Goal: Task Accomplishment & Management: Manage account settings

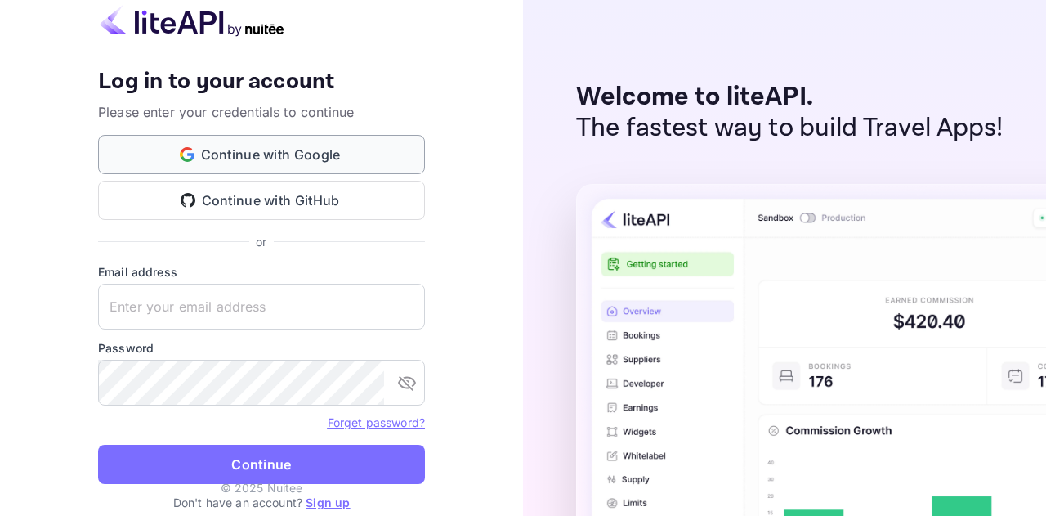
click at [352, 157] on button "Continue with Google" at bounding box center [261, 154] width 327 height 39
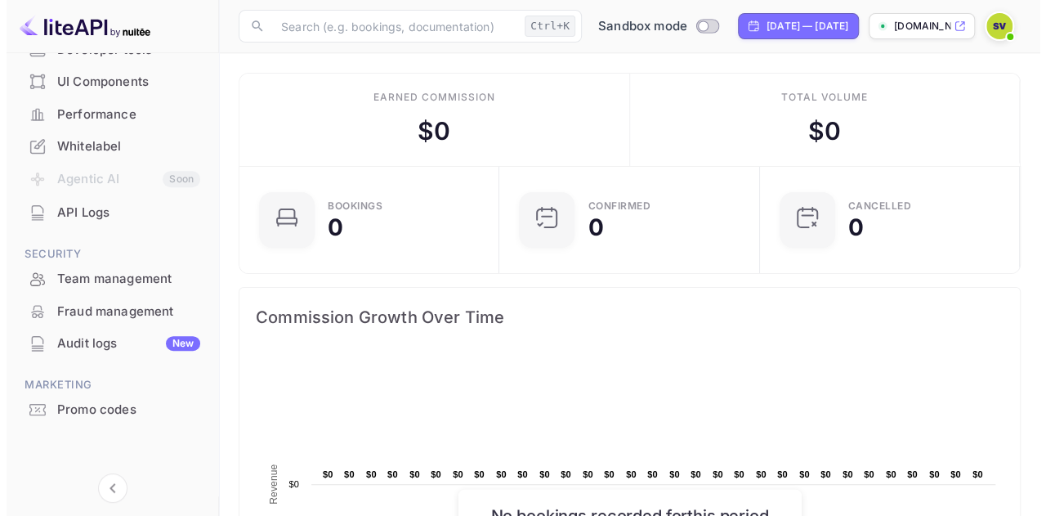
scroll to position [141, 0]
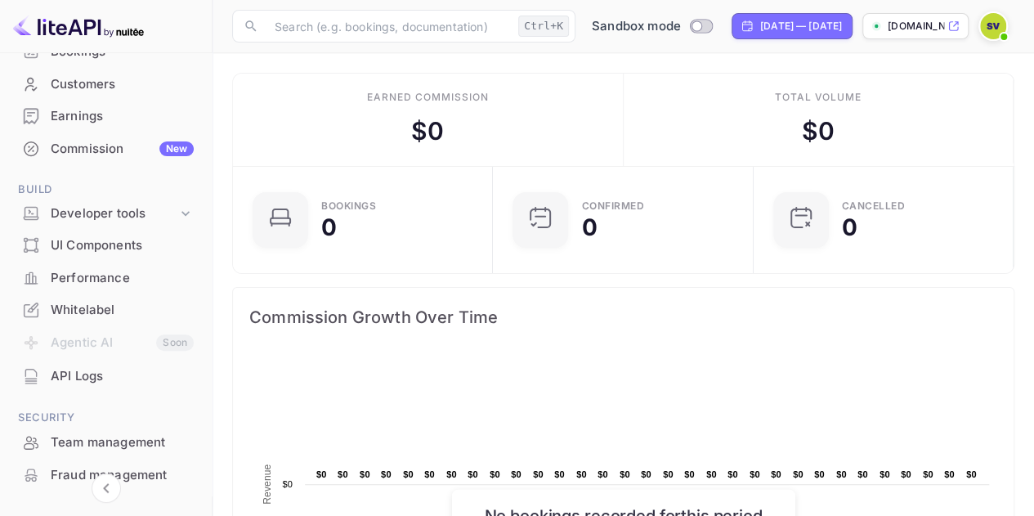
click at [93, 373] on div "API Logs" at bounding box center [122, 376] width 143 height 19
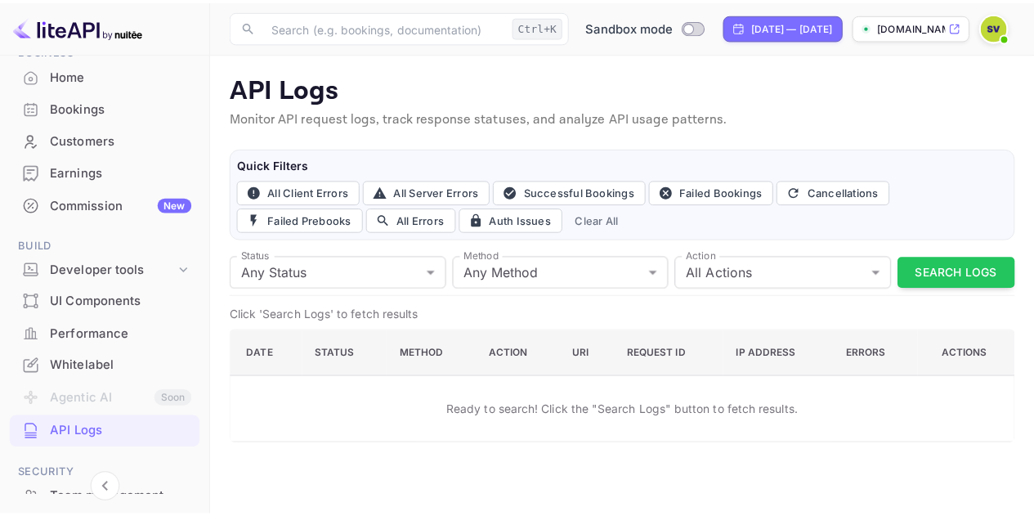
scroll to position [59, 0]
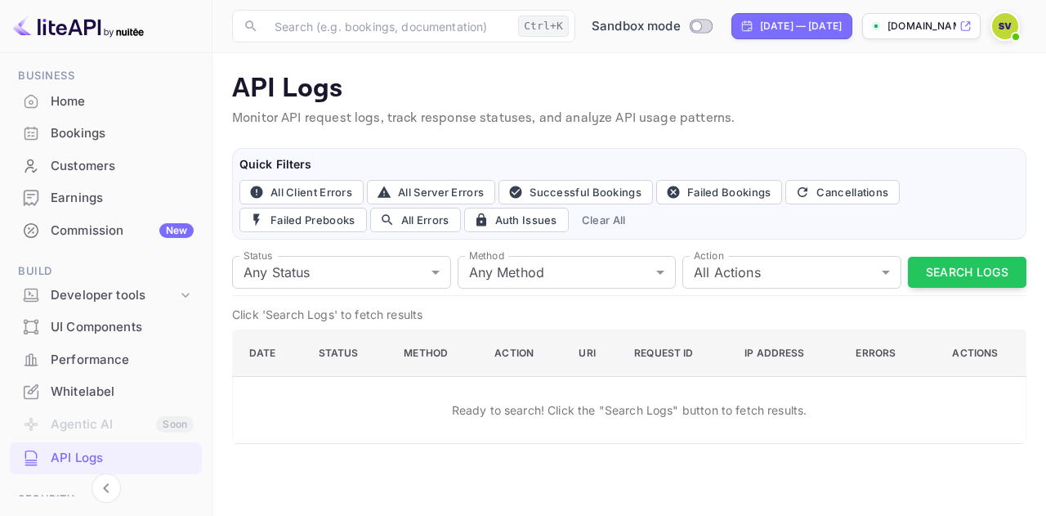
click at [1015, 17] on div at bounding box center [1005, 25] width 29 height 29
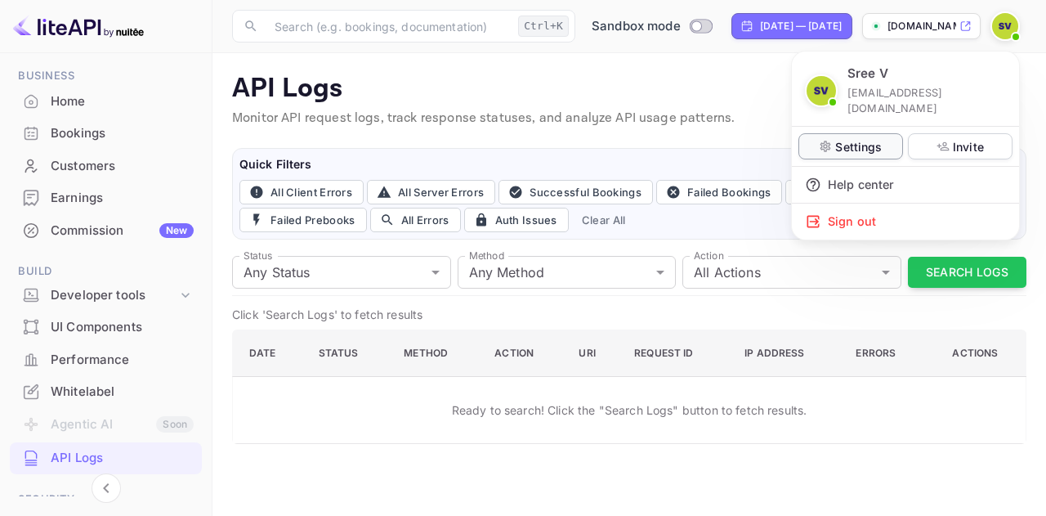
click at [850, 138] on p "Settings" at bounding box center [858, 146] width 47 height 17
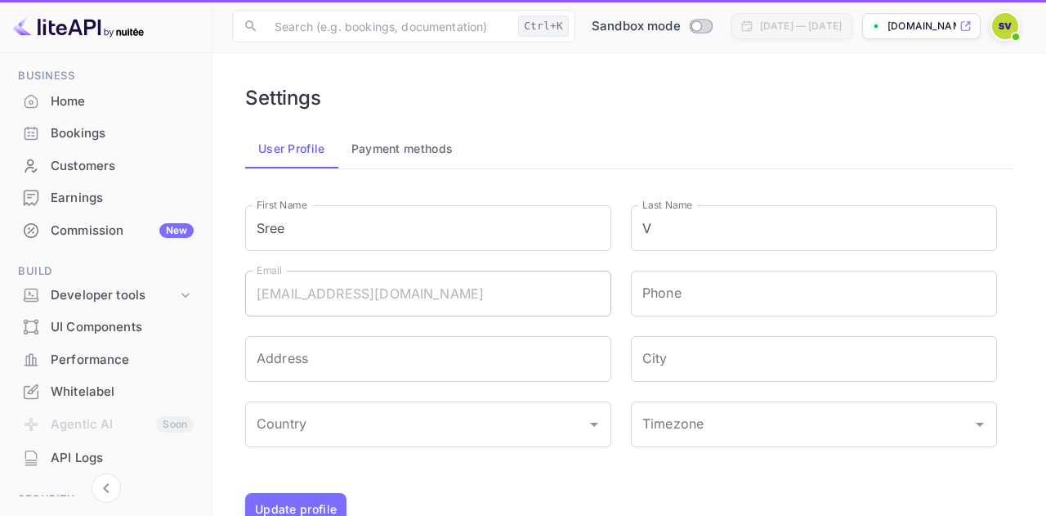
type input "(GMT+01:00) [GEOGRAPHIC_DATA]"
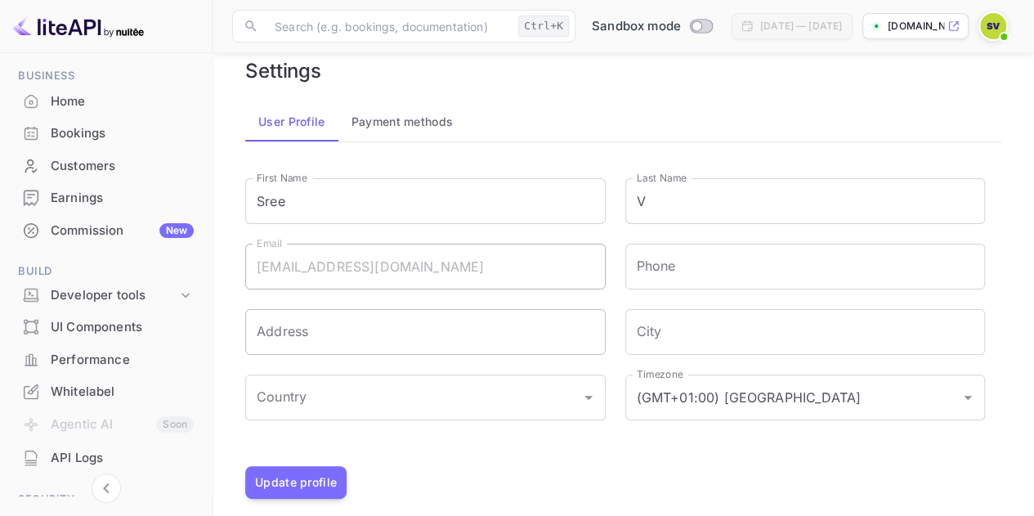
scroll to position [42, 0]
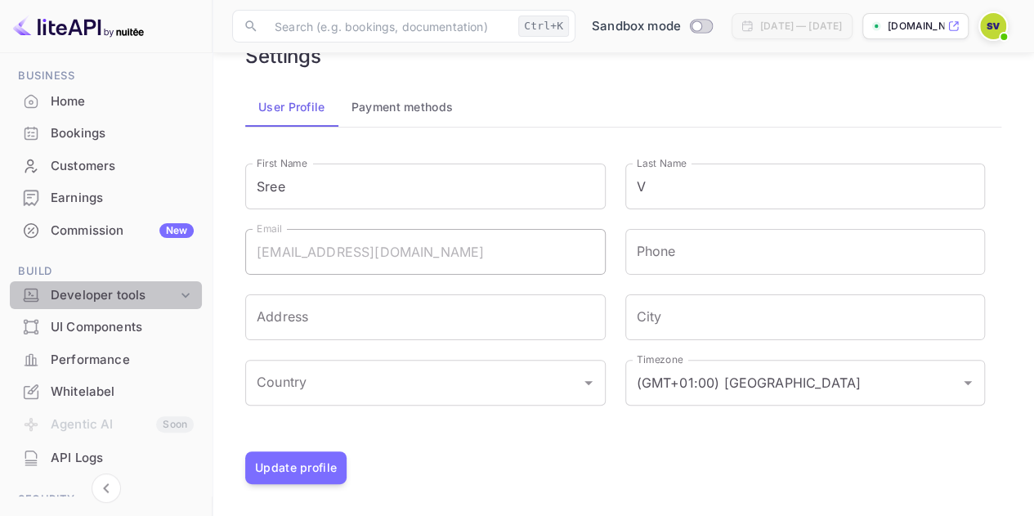
click at [123, 293] on div "Developer tools" at bounding box center [114, 295] width 127 height 19
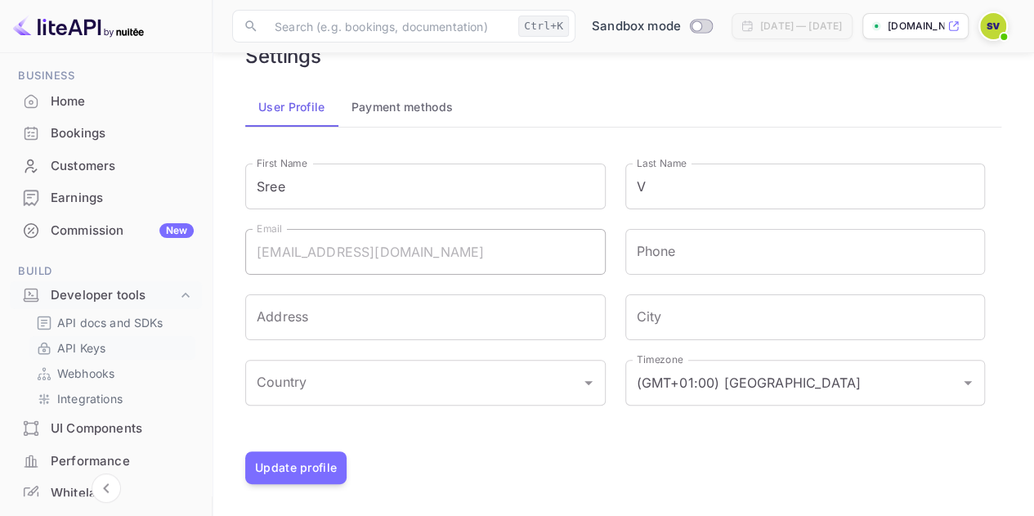
click at [80, 352] on p "API Keys" at bounding box center [81, 347] width 48 height 17
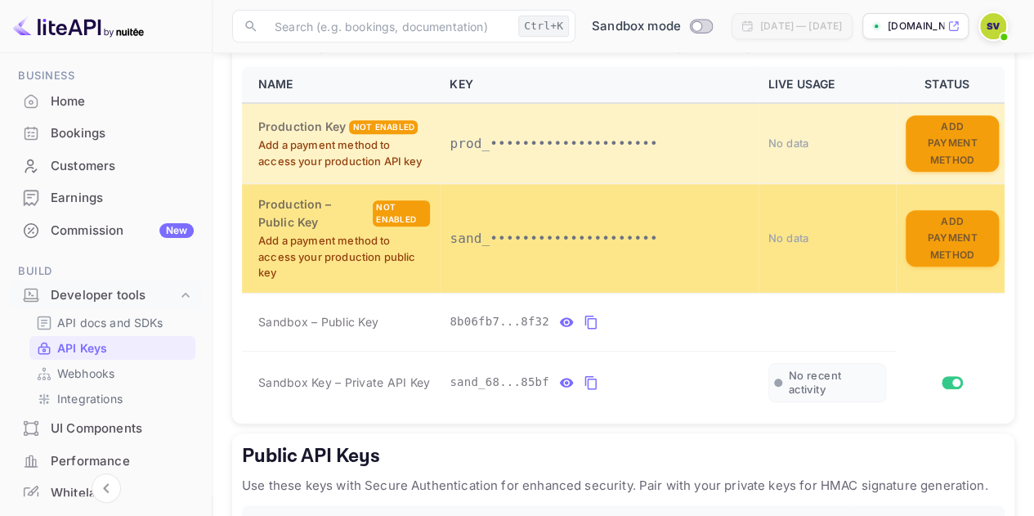
scroll to position [409, 0]
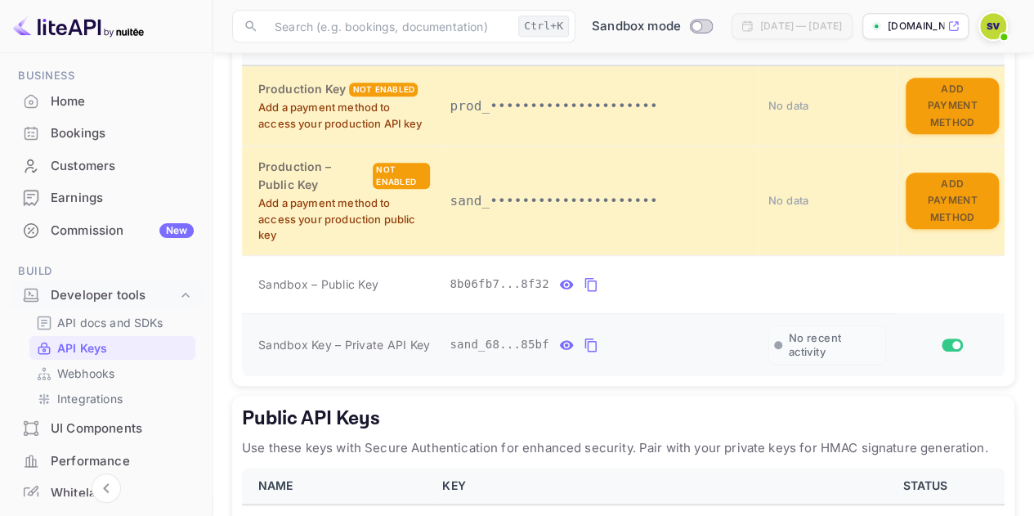
click at [584, 340] on icon "private api keys table" at bounding box center [591, 345] width 15 height 20
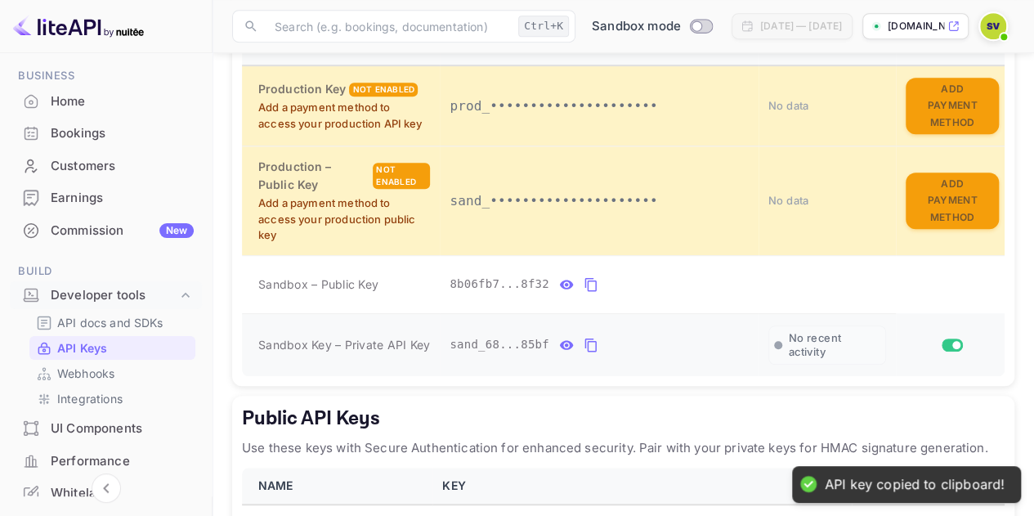
scroll to position [540, 0]
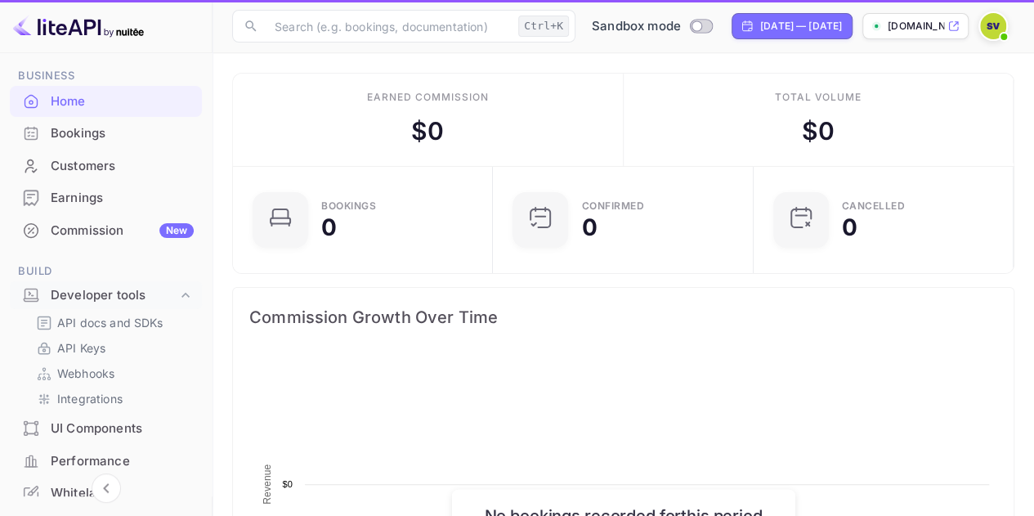
scroll to position [253, 239]
